Goal: Task Accomplishment & Management: Use online tool/utility

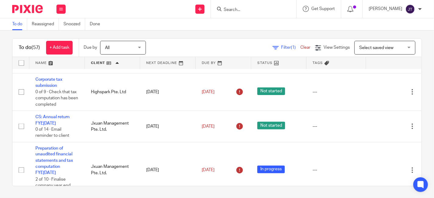
scroll to position [873, 0]
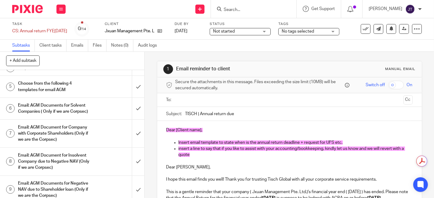
scroll to position [102, 0]
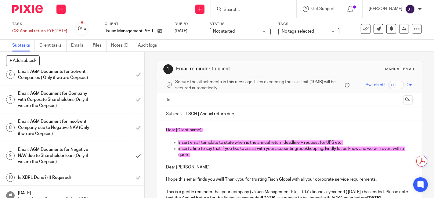
click at [59, 139] on h1 "Email: AGM Document for Insolvent Company due to Negative NAV (Only if we are C…" at bounding box center [54, 128] width 72 height 22
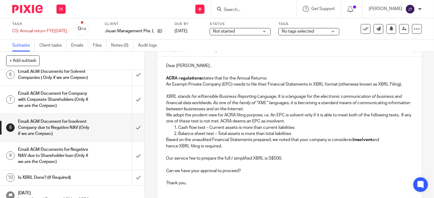
scroll to position [135, 0]
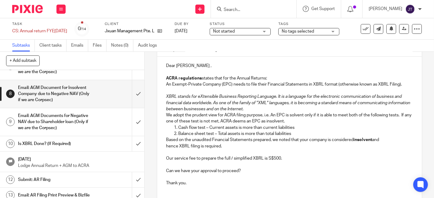
click at [55, 133] on h1 "Email: AGM Documents for Negative NAV due to Shareholder loan (Only if we are t…" at bounding box center [54, 122] width 72 height 22
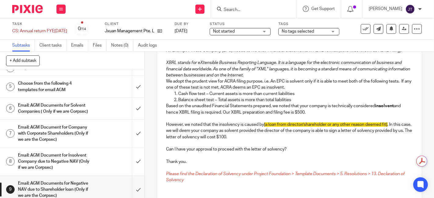
scroll to position [135, 0]
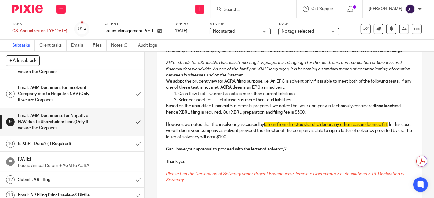
click at [294, 123] on span "[a loan from director/shareholder or any other reason deemed fit]" at bounding box center [325, 125] width 123 height 4
